Goal: Transaction & Acquisition: Purchase product/service

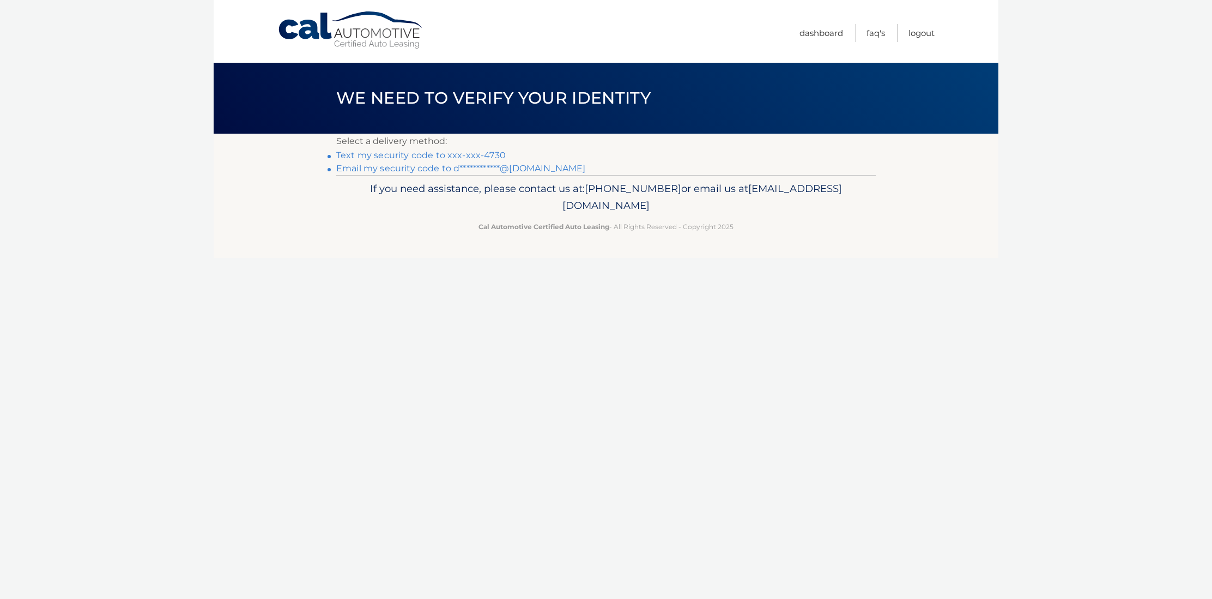
click at [387, 154] on link "Text my security code to xxx-xxx-4730" at bounding box center [421, 155] width 170 height 10
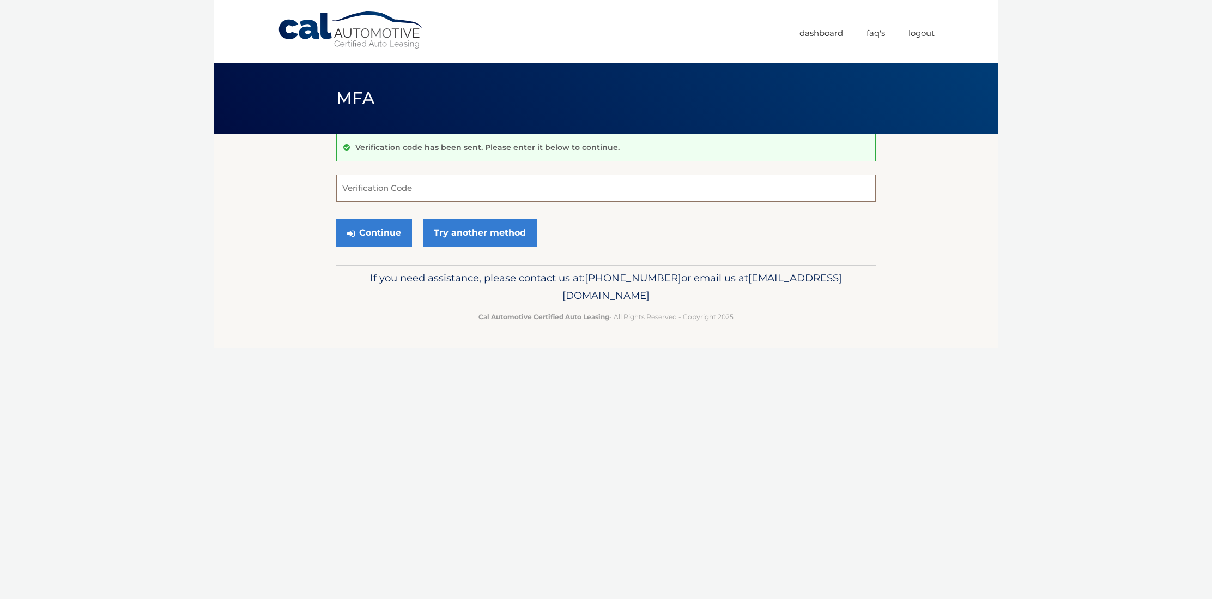
click at [395, 189] on input "Verification Code" at bounding box center [606, 187] width 540 height 27
type input "160353"
click at [392, 224] on button "Continue" at bounding box center [374, 232] width 76 height 27
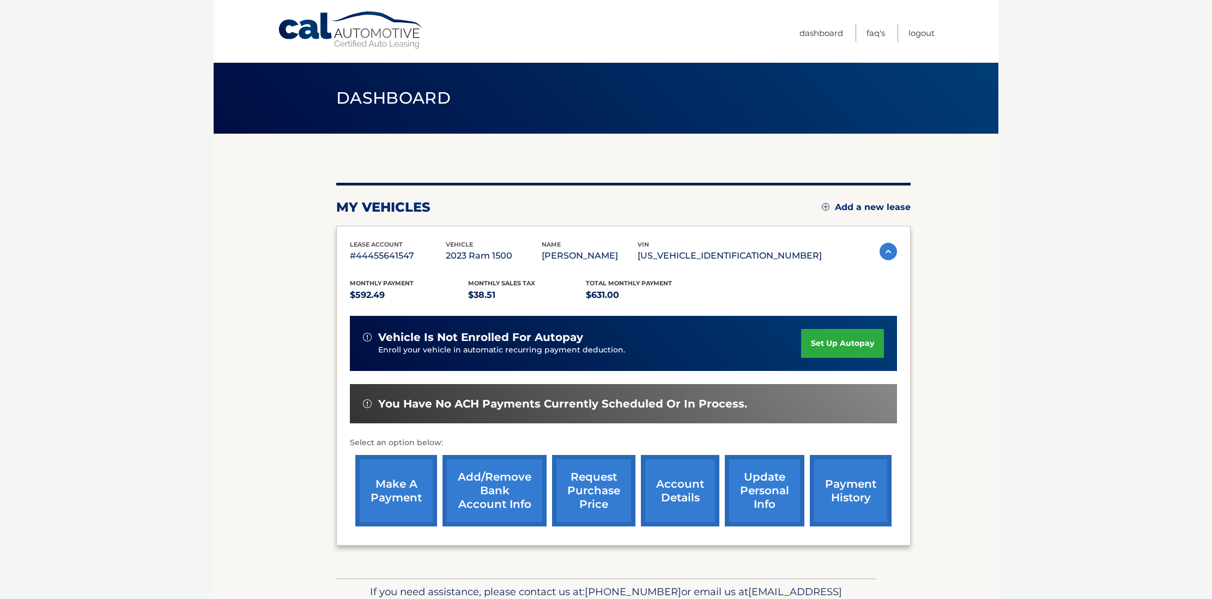
click at [410, 488] on link "make a payment" at bounding box center [396, 490] width 82 height 71
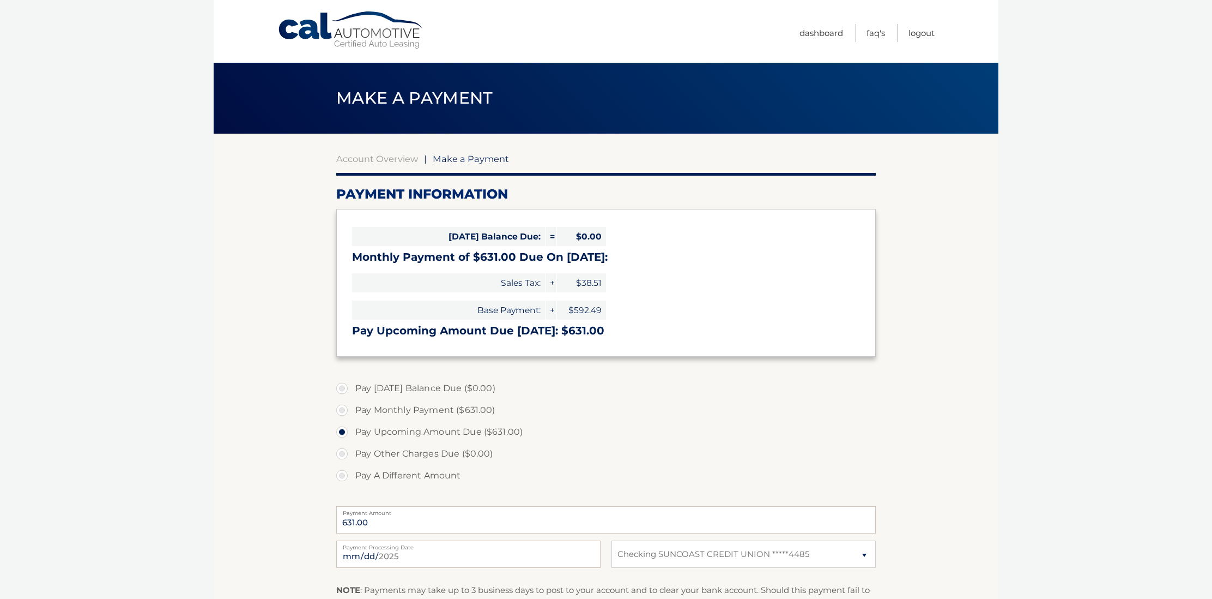
select select "M2IyZGJkOTItODM2Zi00ZTk5LTlkOGMtNDhmYmQ3NTU4MzM3"
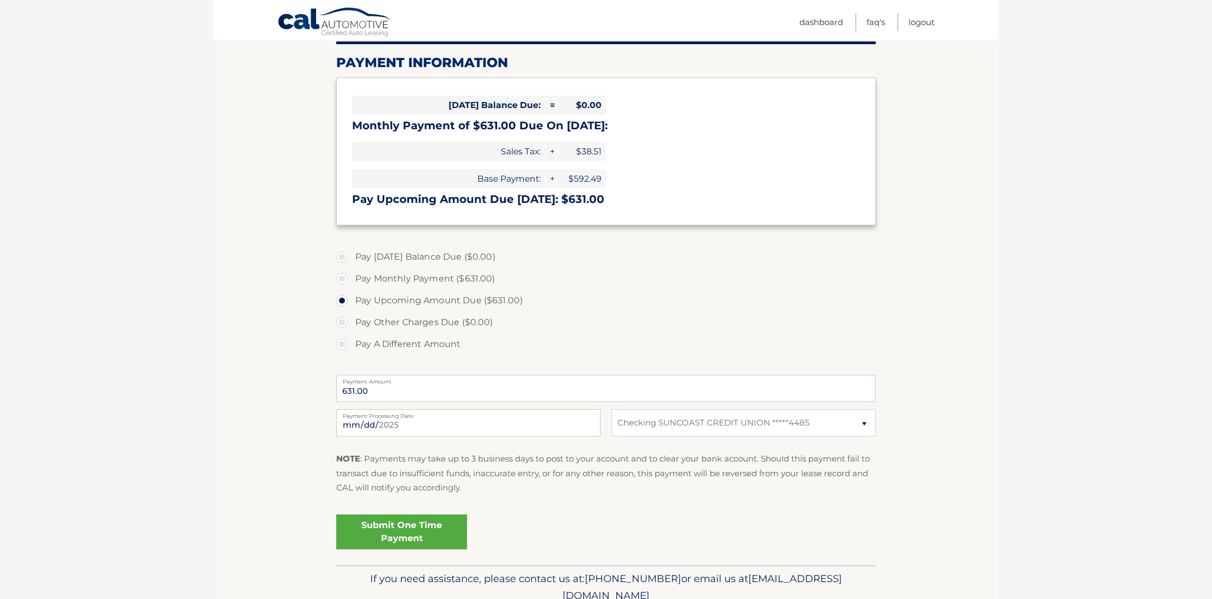
scroll to position [137, 0]
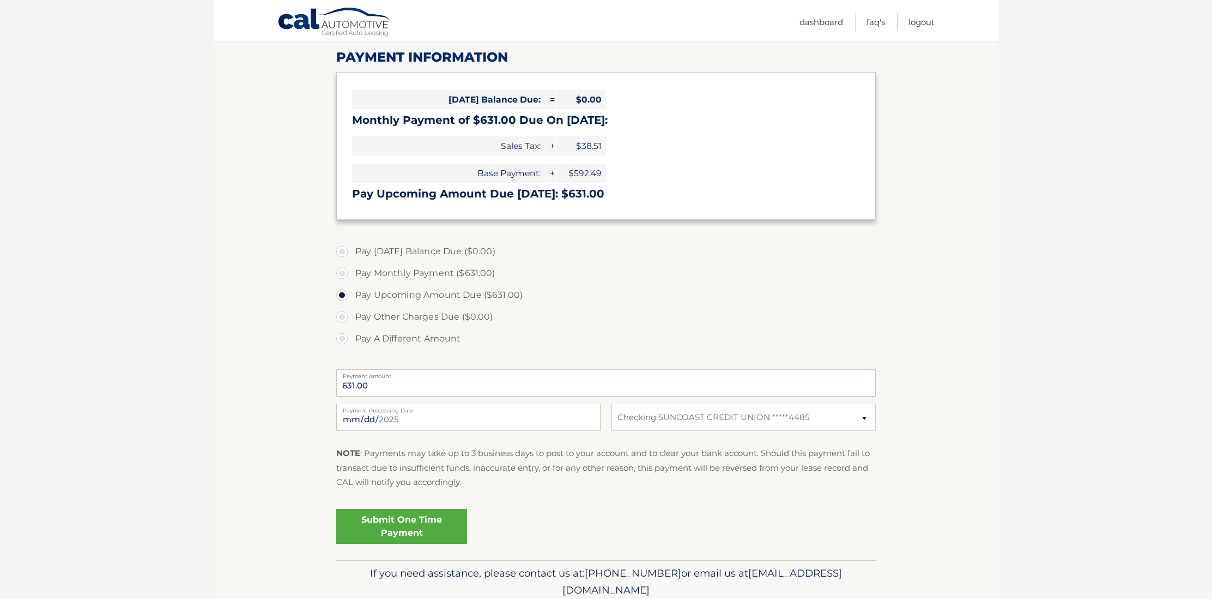
click at [413, 521] on link "Submit One Time Payment" at bounding box center [401, 526] width 131 height 35
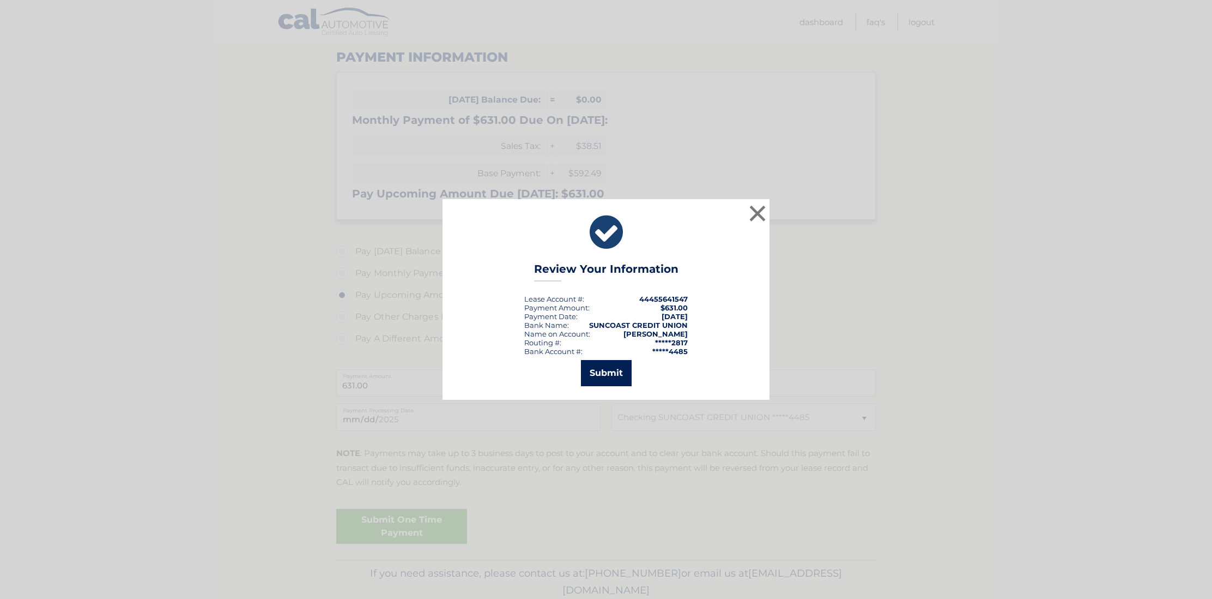
click at [599, 375] on button "Submit" at bounding box center [606, 373] width 51 height 26
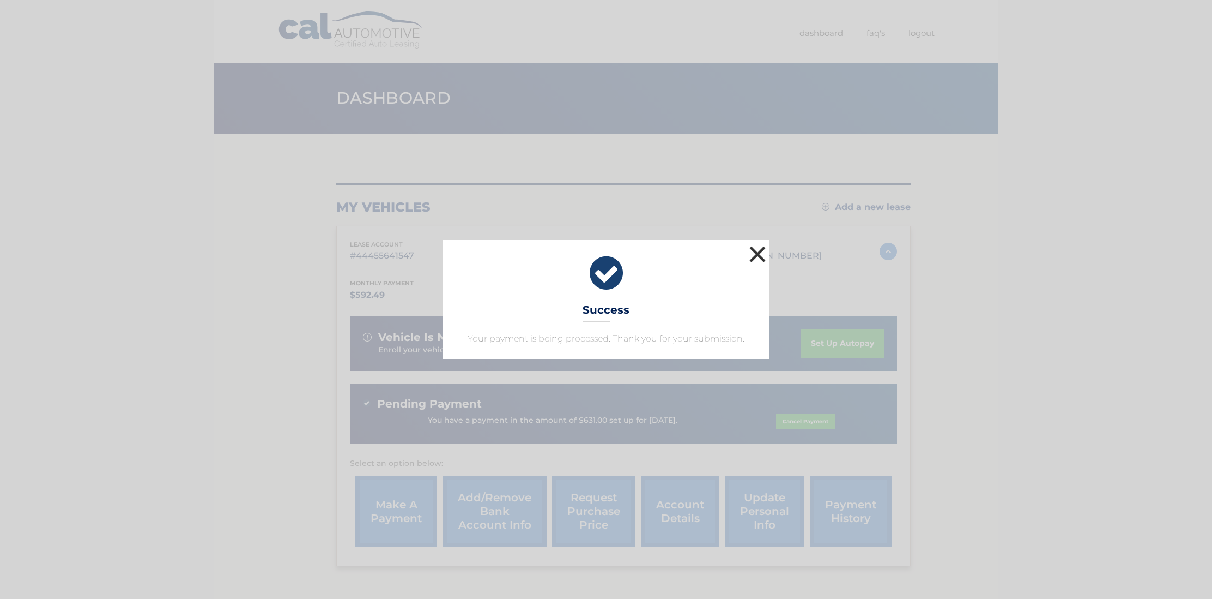
click at [760, 257] on button "×" at bounding box center [758, 254] width 22 height 22
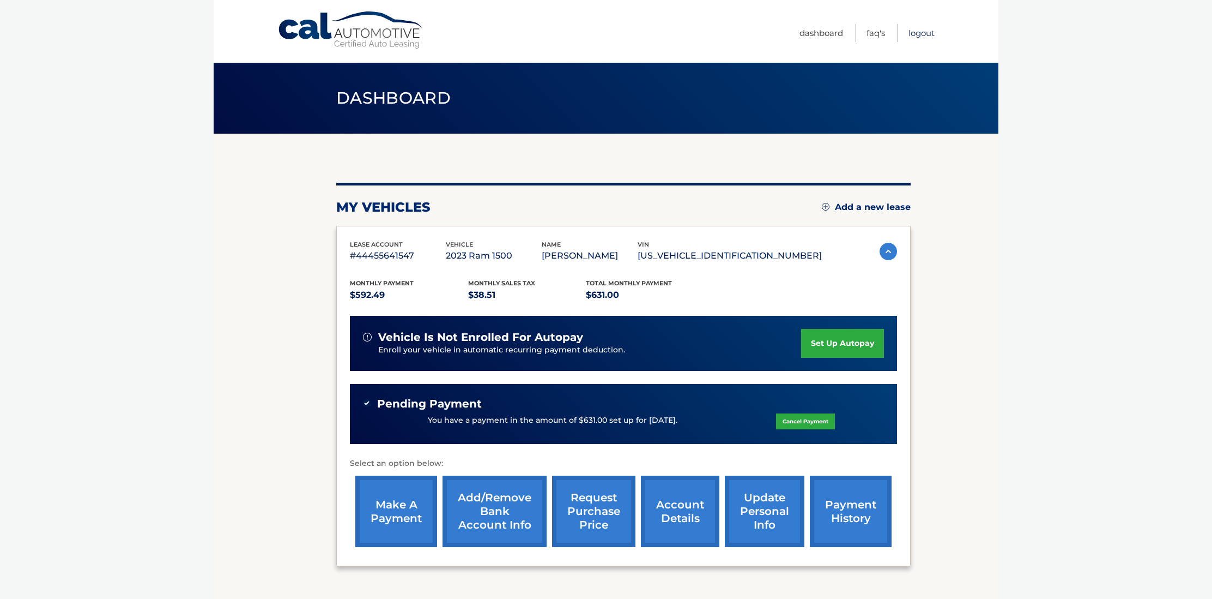
click at [921, 34] on link "Logout" at bounding box center [922, 33] width 26 height 18
